Goal: Check status

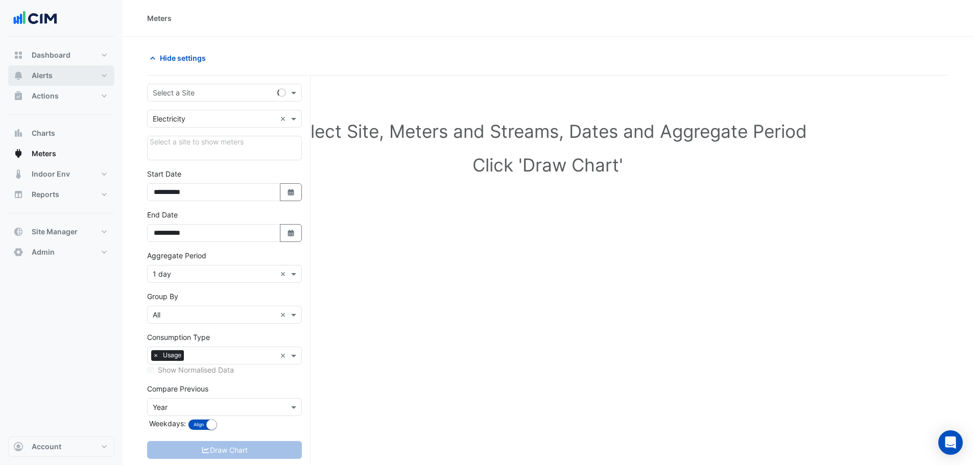
click at [60, 79] on button "Alerts" at bounding box center [61, 75] width 106 height 20
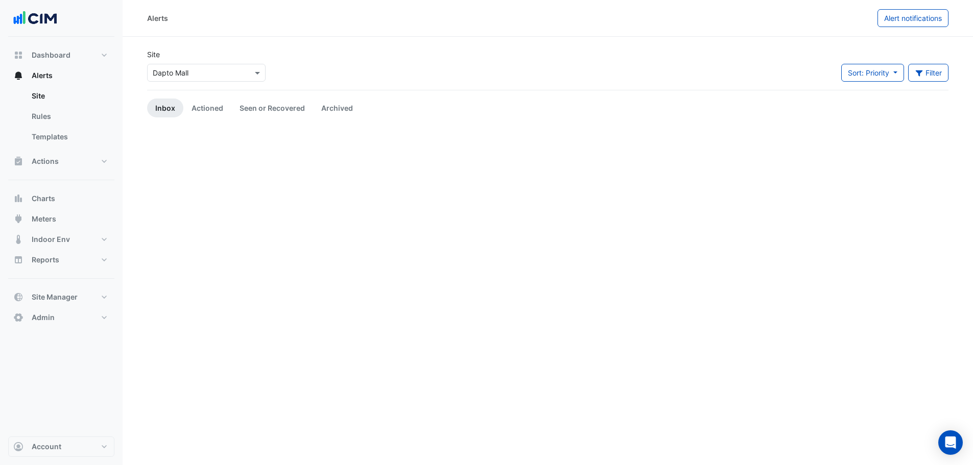
click at [194, 76] on input "text" at bounding box center [196, 73] width 87 height 11
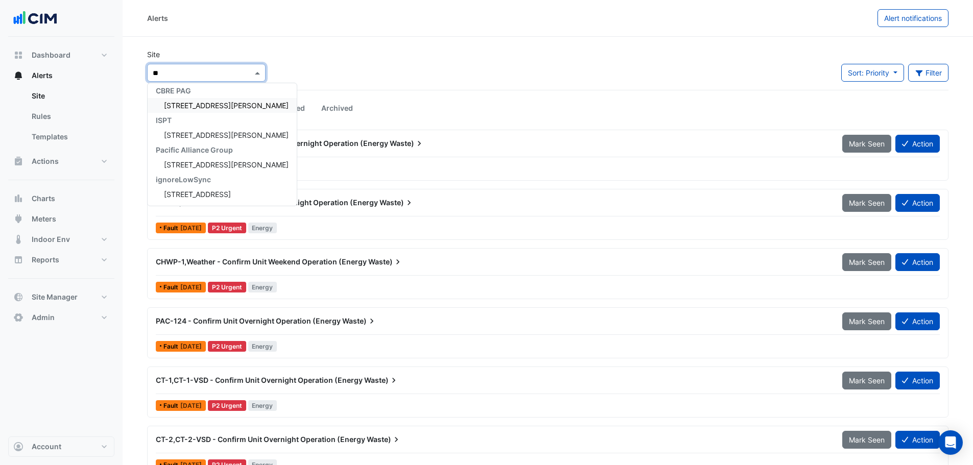
scroll to position [4, 0]
type input "***"
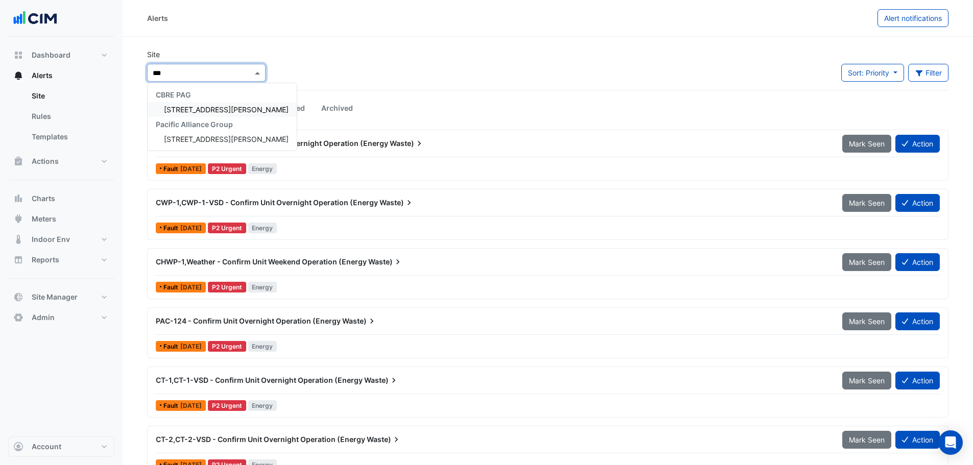
click at [193, 105] on div "[STREET_ADDRESS][PERSON_NAME]" at bounding box center [222, 109] width 149 height 15
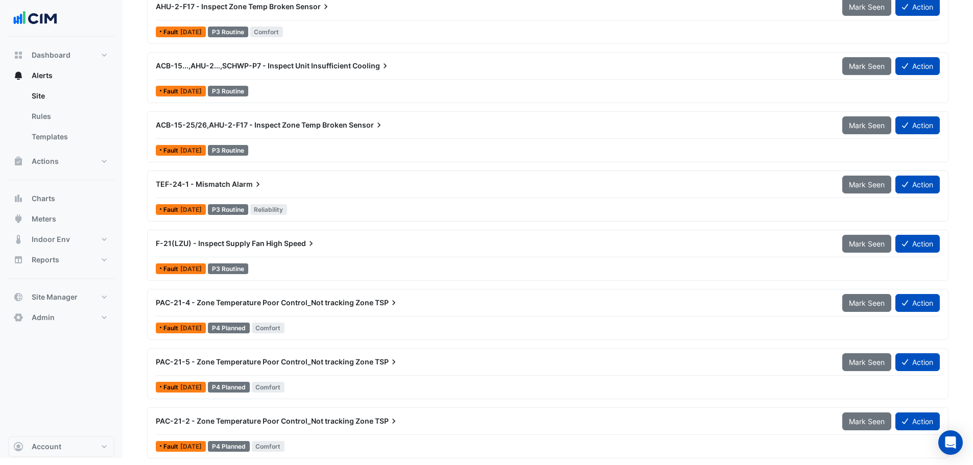
scroll to position [8318, 0]
